Goal: Information Seeking & Learning: Learn about a topic

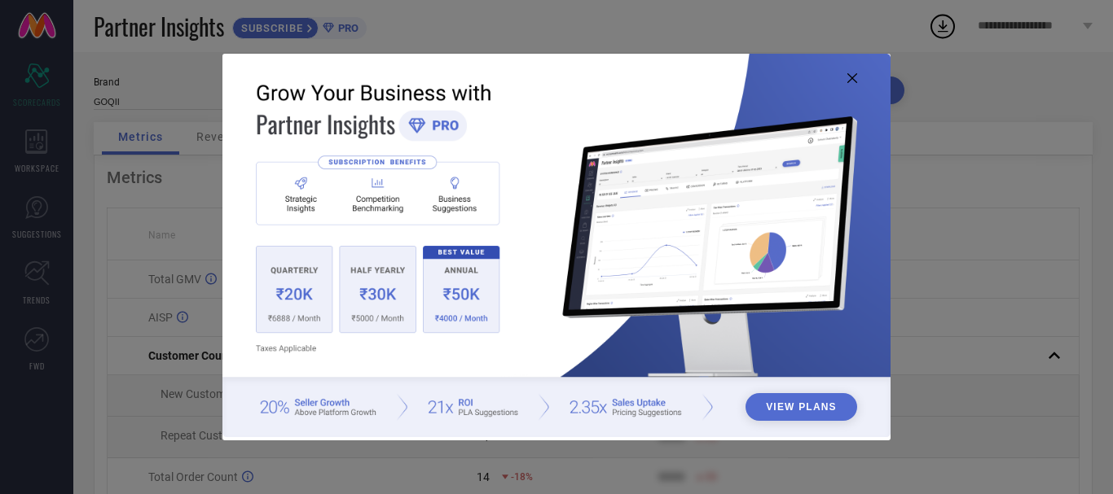
click at [788, 402] on button "View Plans" at bounding box center [801, 407] width 112 height 28
click at [850, 77] on icon at bounding box center [852, 78] width 10 height 10
